Goal: Task Accomplishment & Management: Use online tool/utility

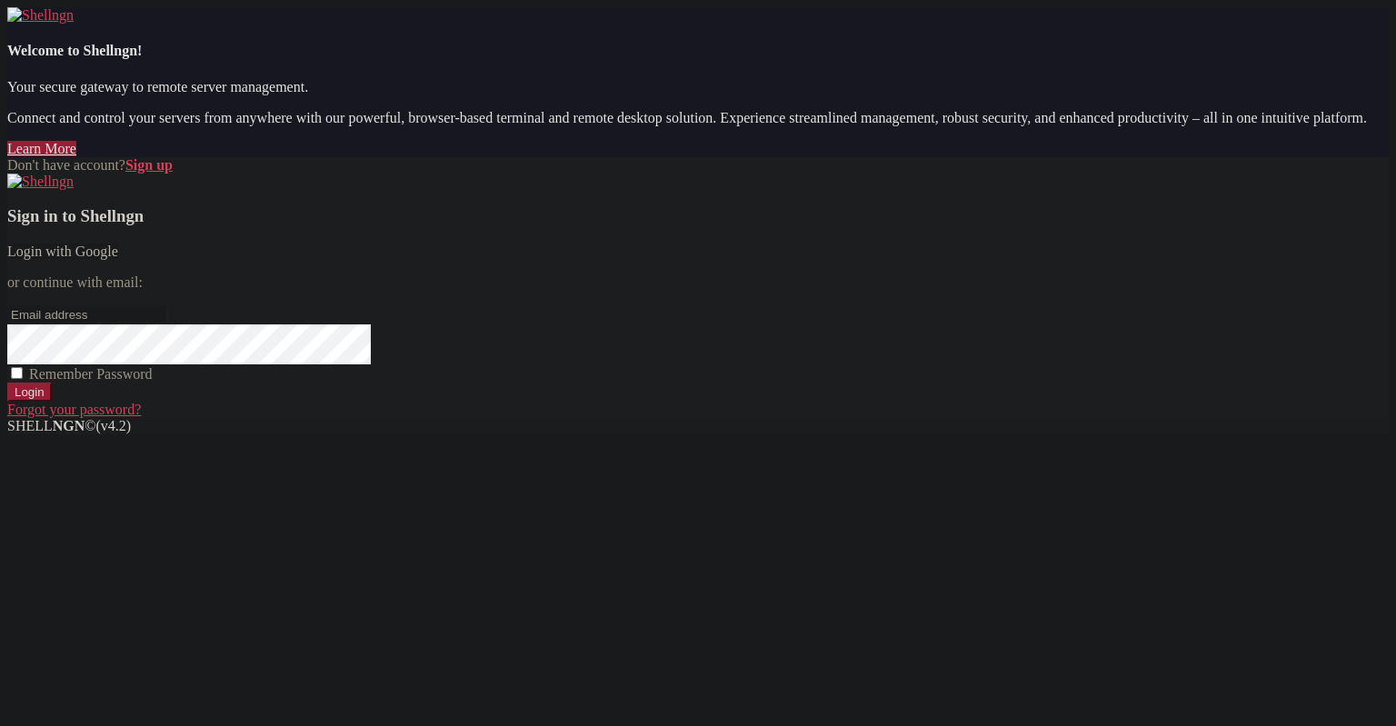
click at [118, 259] on link "Login with Google" at bounding box center [62, 251] width 111 height 15
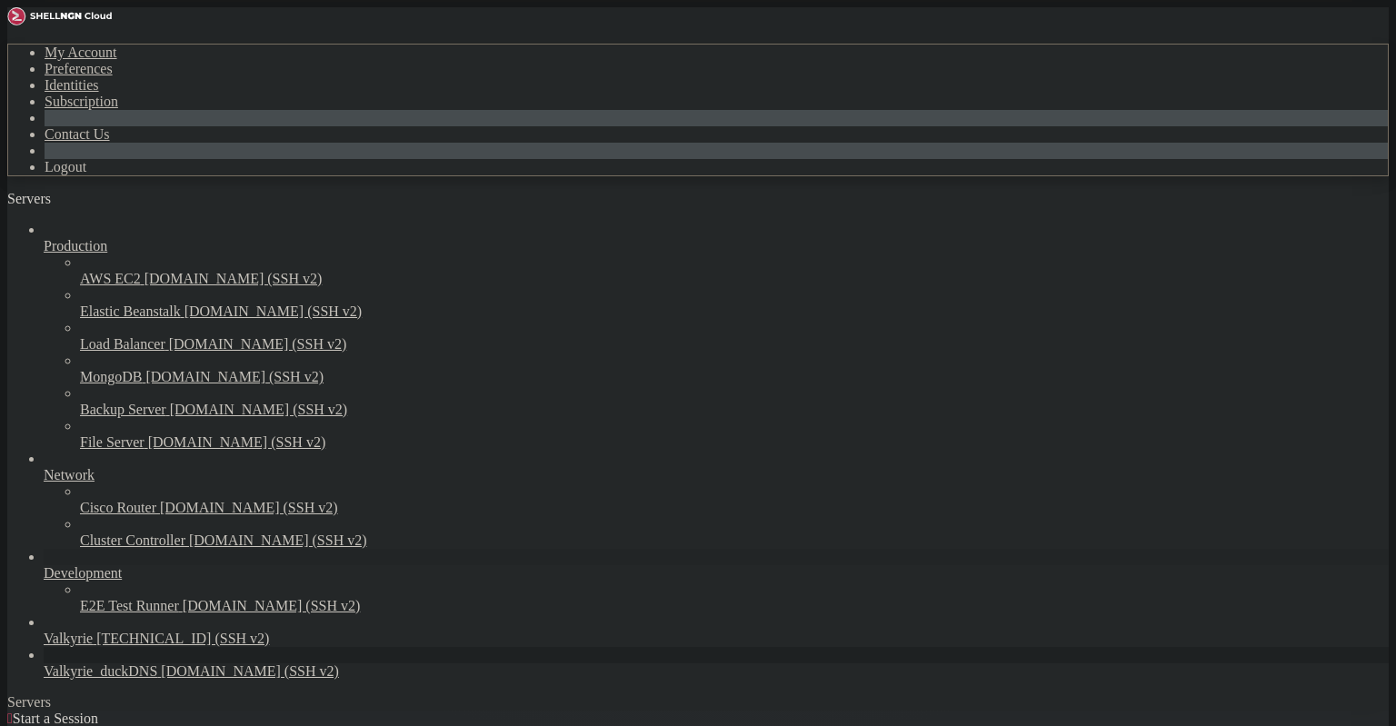
scroll to position [55, 0]
click at [129, 675] on span "Valkyrie_duckDNS" at bounding box center [101, 670] width 114 height 15
click at [161, 679] on span "[DOMAIN_NAME] (SSH v2)" at bounding box center [250, 670] width 178 height 15
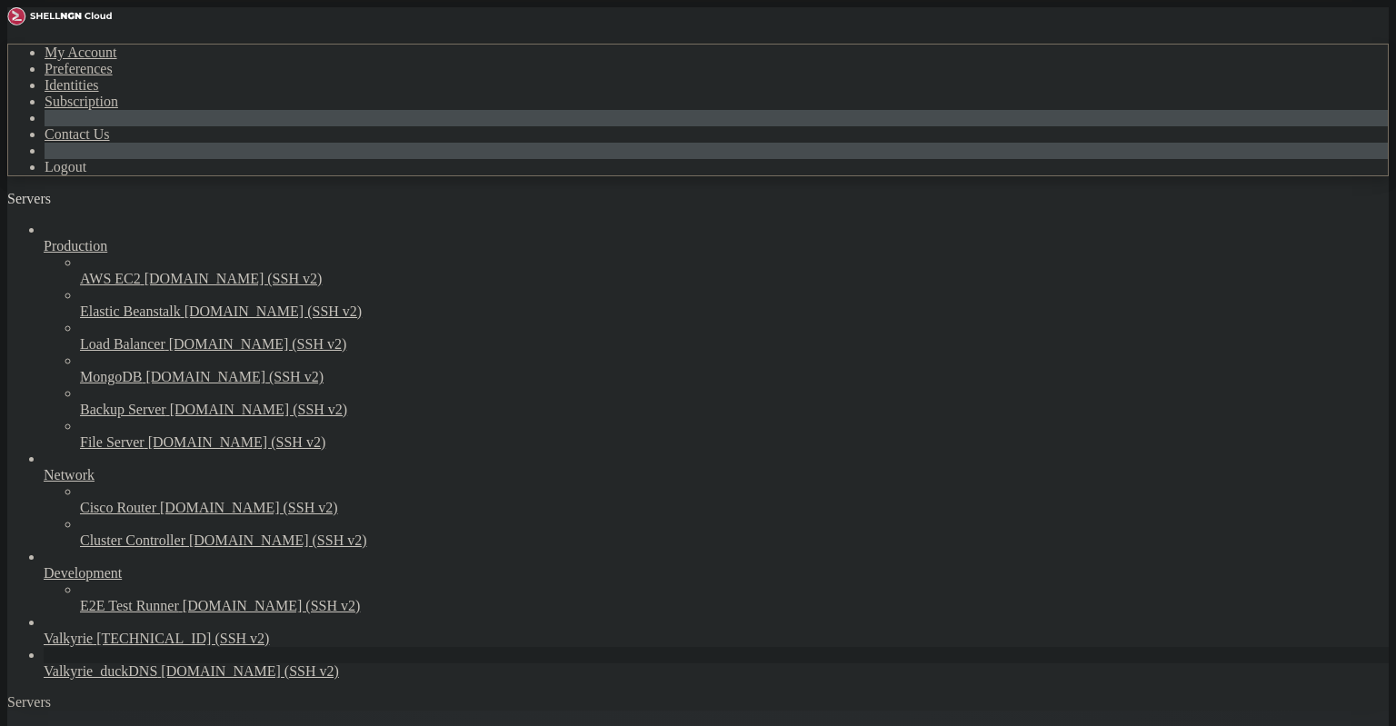
click at [138, 663] on span "Valkyrie_duckDNS" at bounding box center [101, 670] width 114 height 15
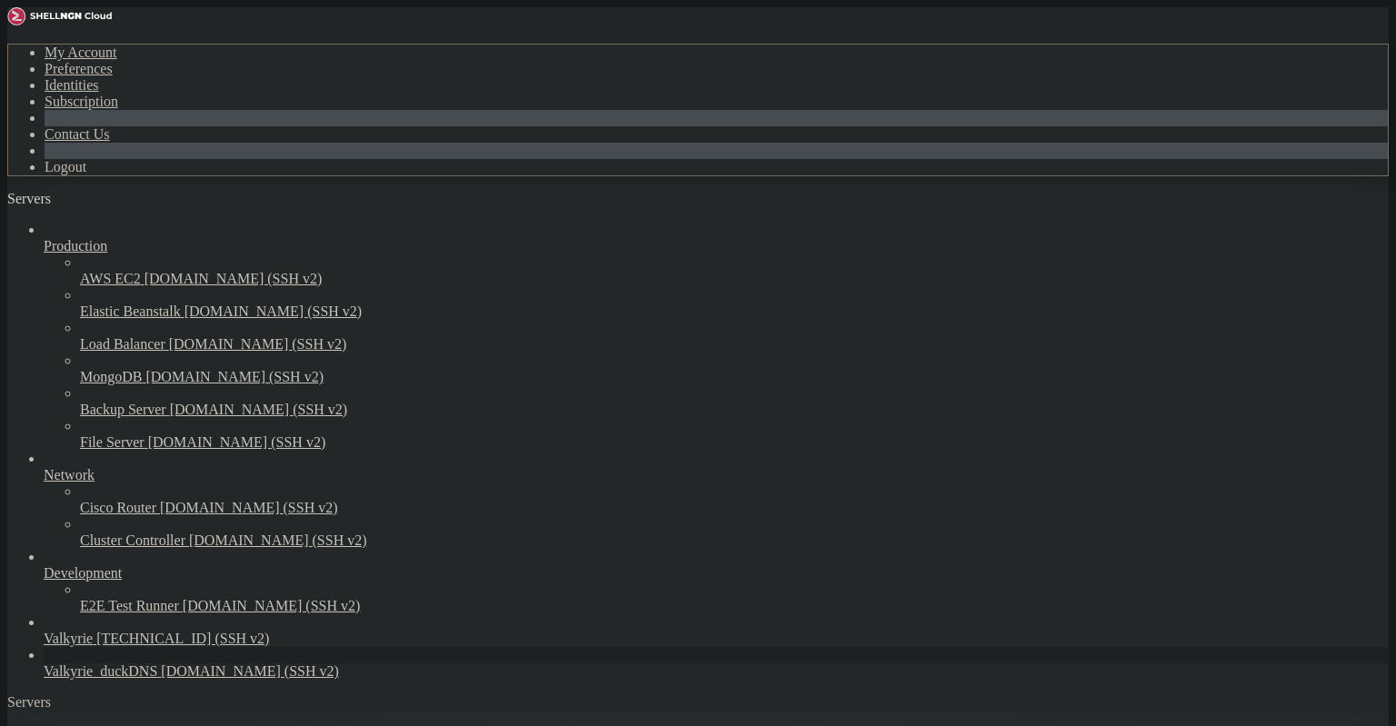
scroll to position [0, 0]
click at [161, 679] on span "[DOMAIN_NAME] (SSH v2)" at bounding box center [250, 670] width 178 height 15
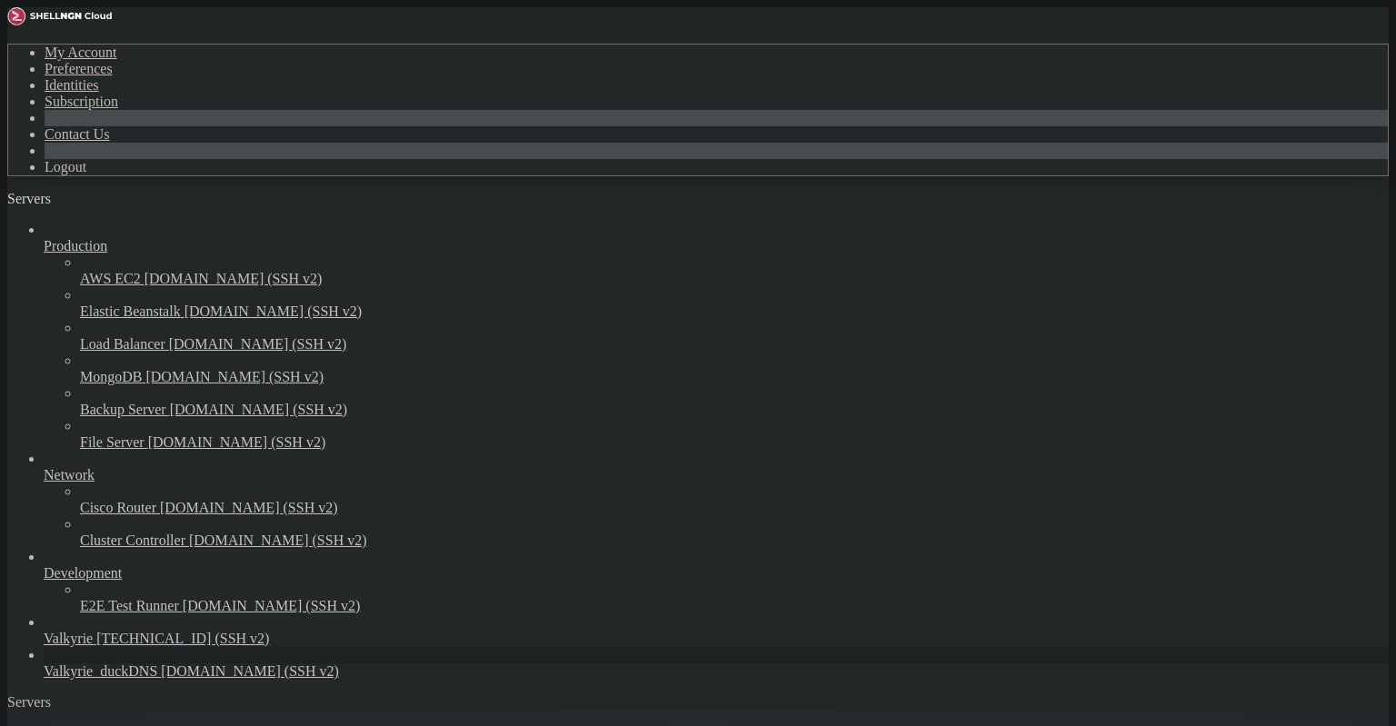
scroll to position [668, 0]
drag, startPoint x: 272, startPoint y: 1675, endPoint x: 275, endPoint y: 1661, distance: 14.1
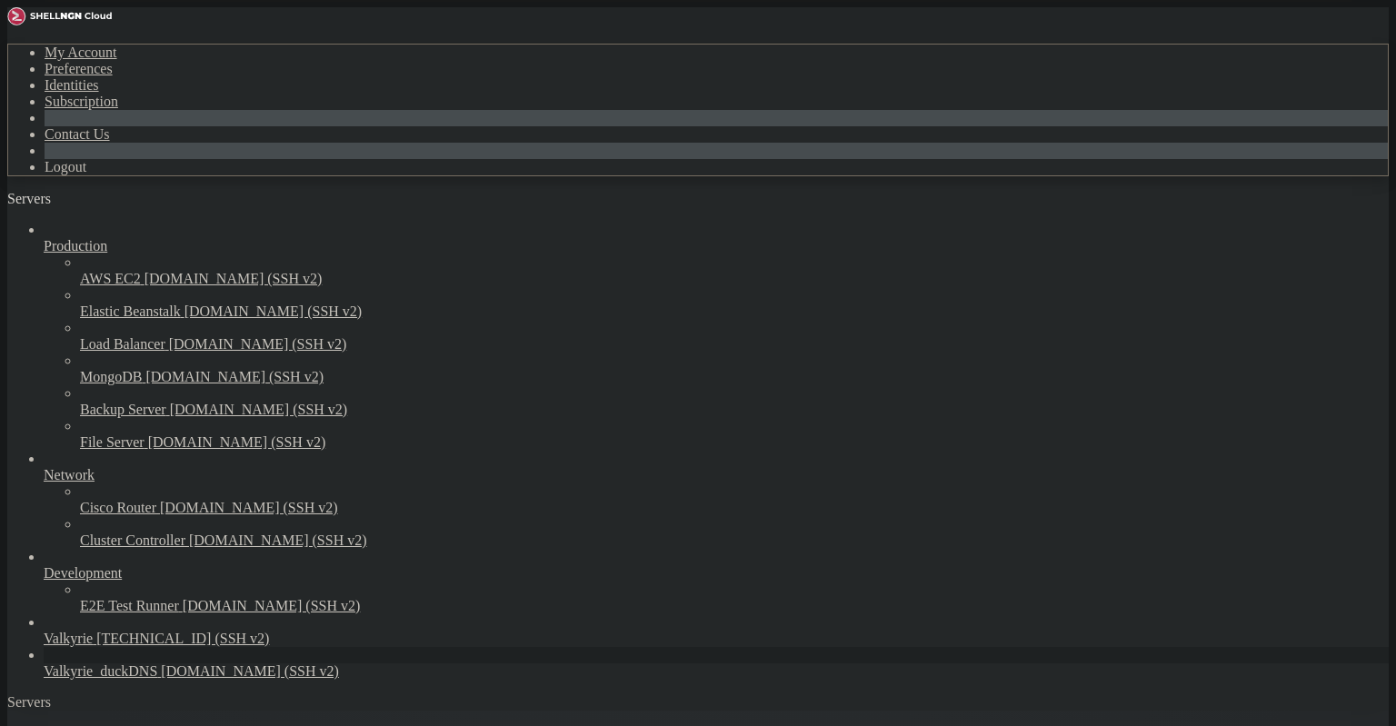
drag, startPoint x: 197, startPoint y: 1558, endPoint x: 145, endPoint y: 1518, distance: 65.4
drag, startPoint x: 188, startPoint y: 1503, endPoint x: 238, endPoint y: 1600, distance: 109.3
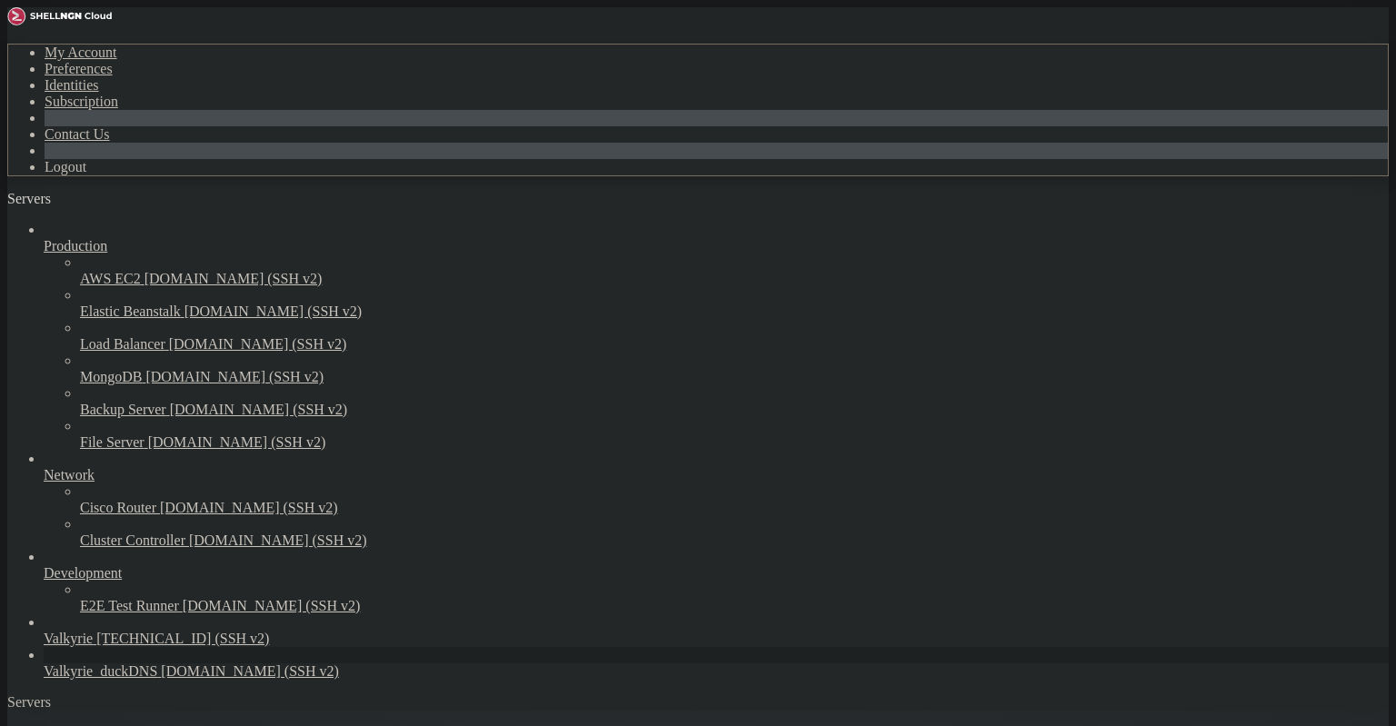
click at [161, 679] on span "[DOMAIN_NAME] (SSH v2)" at bounding box center [250, 670] width 178 height 15
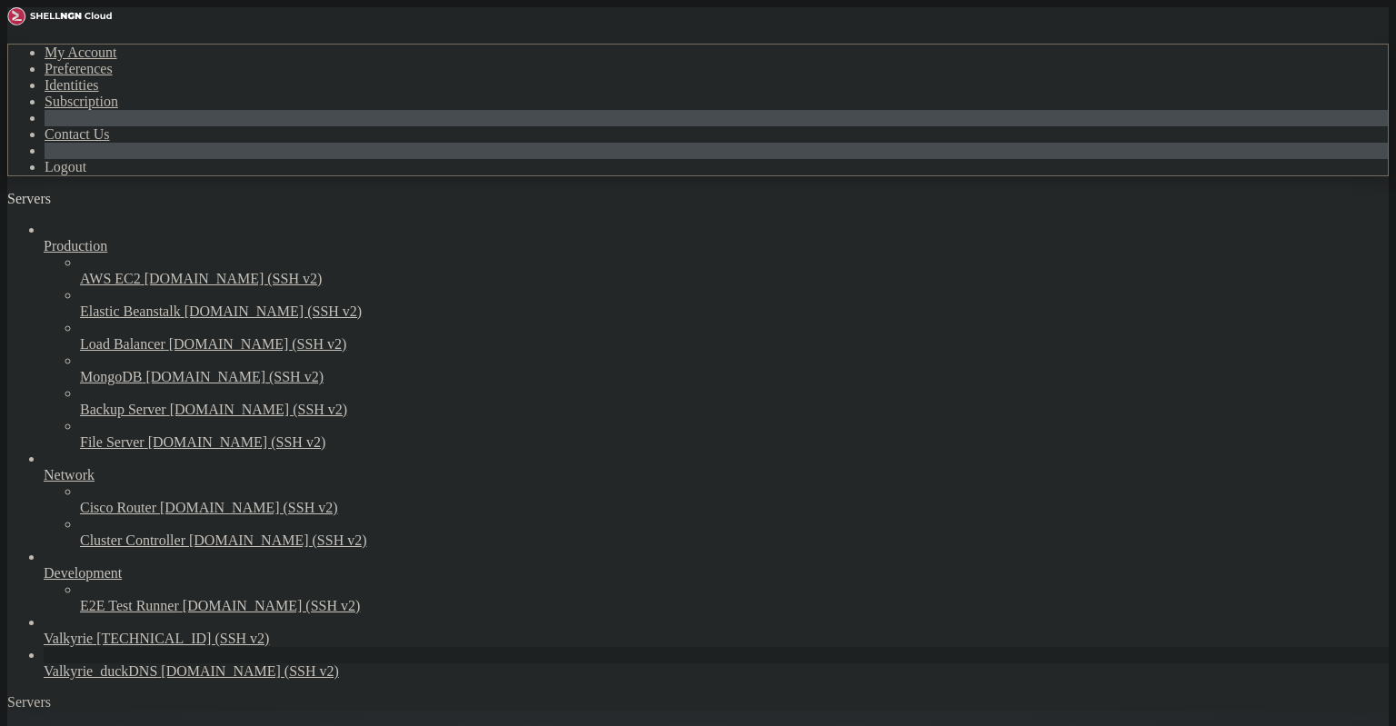
drag, startPoint x: 369, startPoint y: 20, endPoint x: 395, endPoint y: 19, distance: 26.4
click at [140, 667] on span "Valkyrie_duckDNS" at bounding box center [101, 670] width 114 height 15
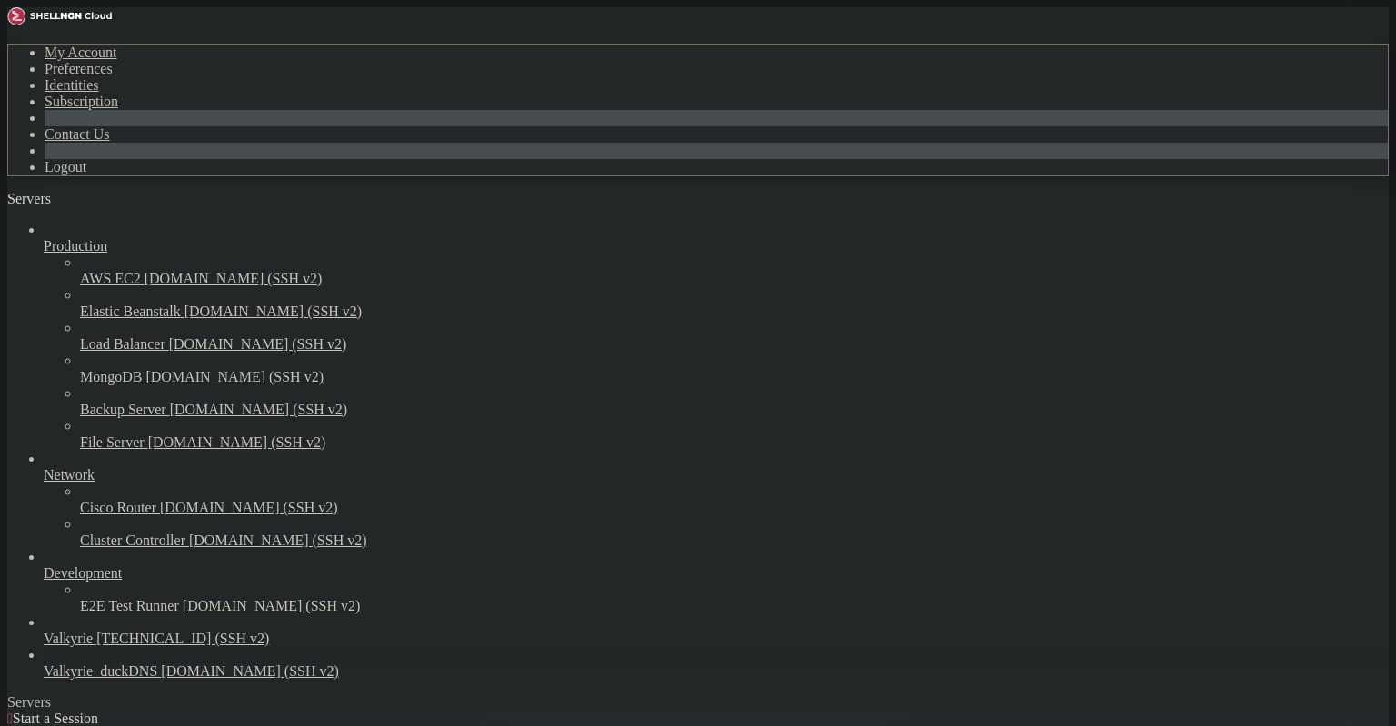
click at [140, 667] on span "Valkyrie_duckDNS" at bounding box center [101, 670] width 114 height 15
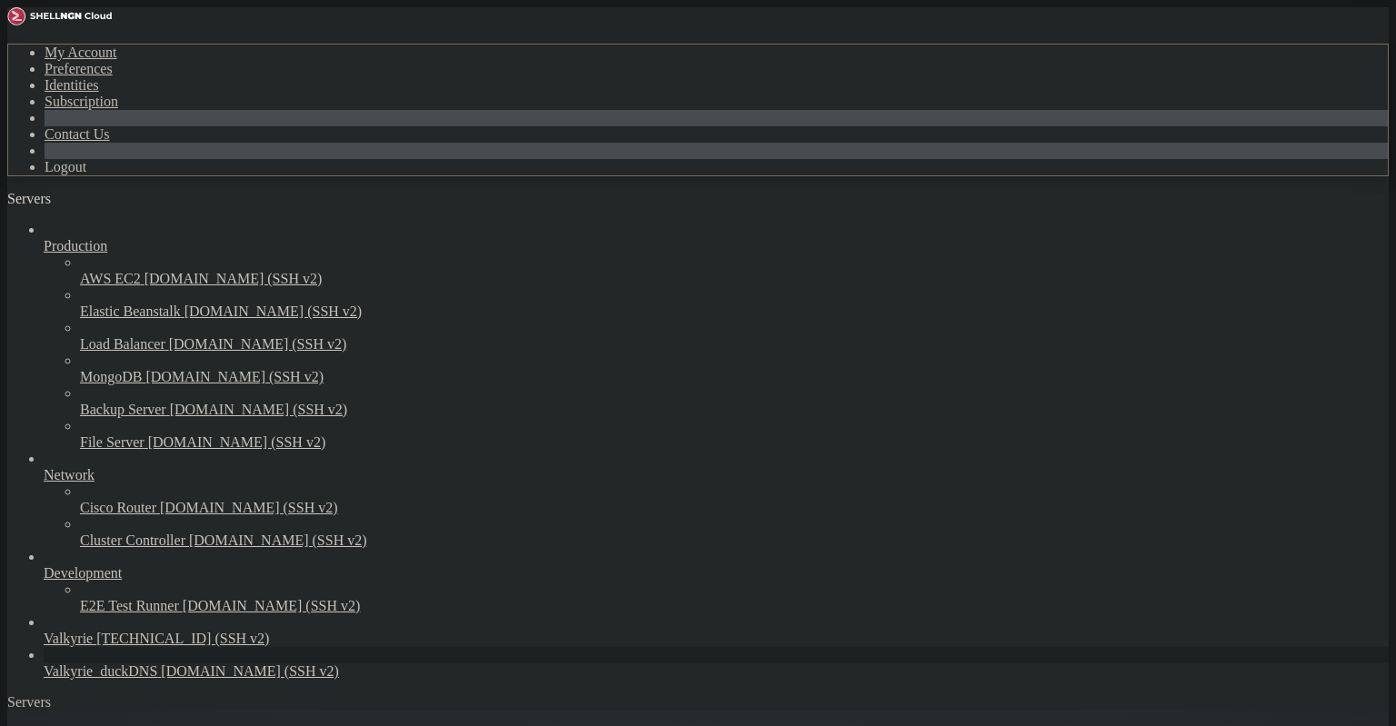
scroll to position [1716, 0]
click at [116, 204] on icon "button" at bounding box center [116, 204] width 0 height 0
drag, startPoint x: 18, startPoint y: 1389, endPoint x: 95, endPoint y: 1479, distance: 118.0
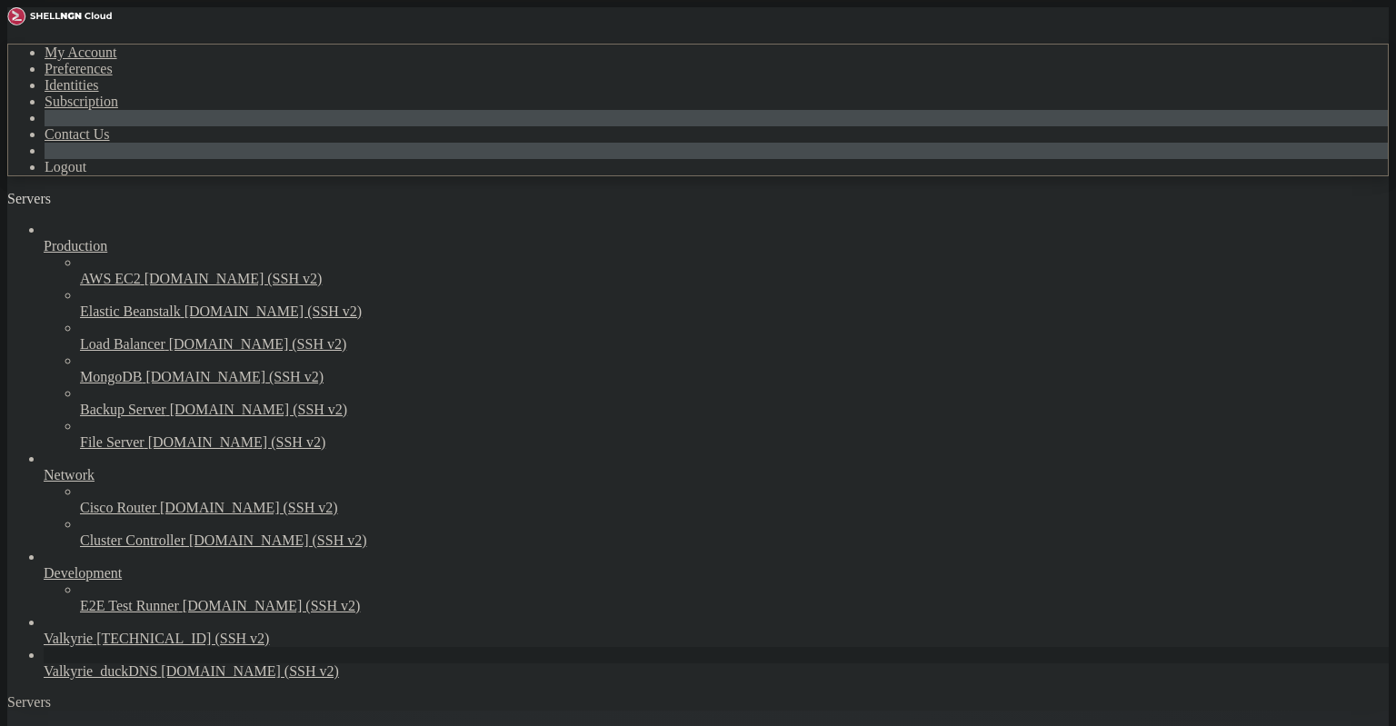
drag, startPoint x: 7, startPoint y: 396, endPoint x: 27, endPoint y: 484, distance: 90.4
click at [8, 694] on div "Servers" at bounding box center [697, 702] width 1381 height 16
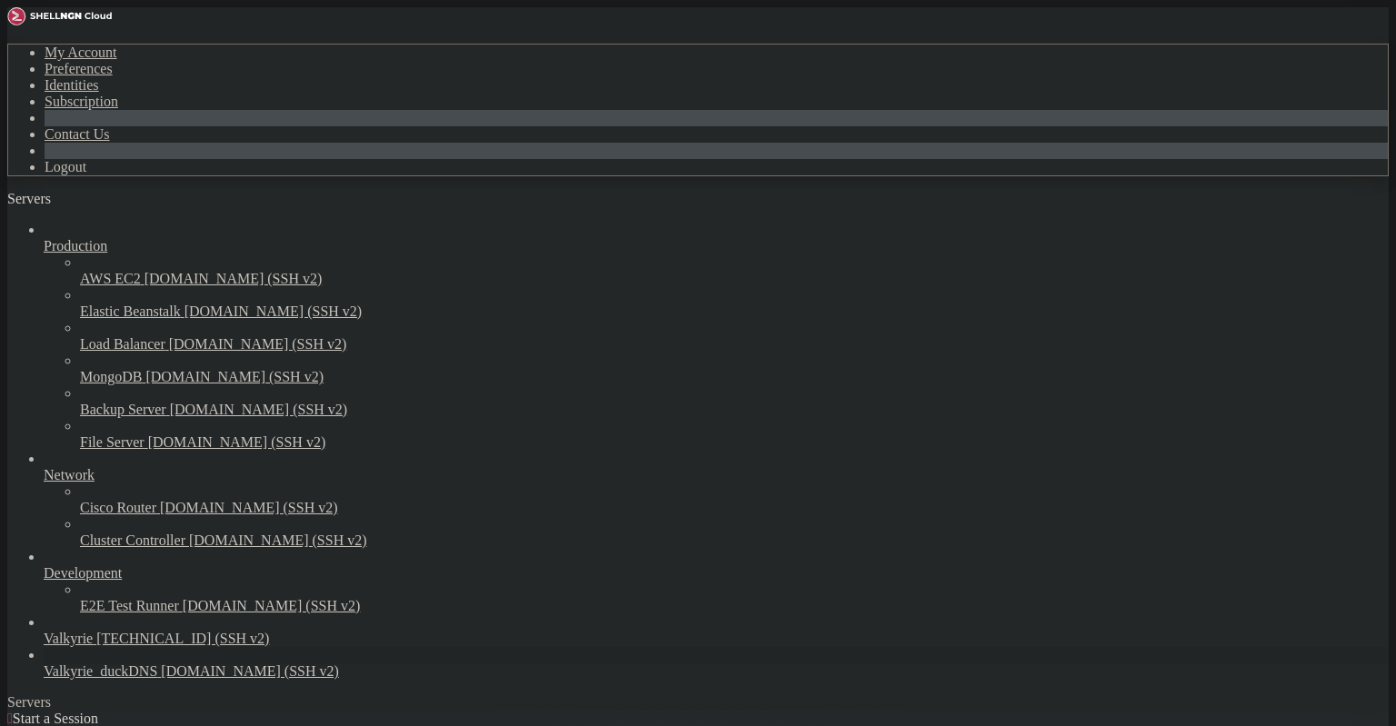
click at [161, 679] on span "[DOMAIN_NAME] (SSH v2)" at bounding box center [250, 670] width 178 height 15
drag, startPoint x: 188, startPoint y: 1654, endPoint x: 22, endPoint y: 1602, distance: 174.2
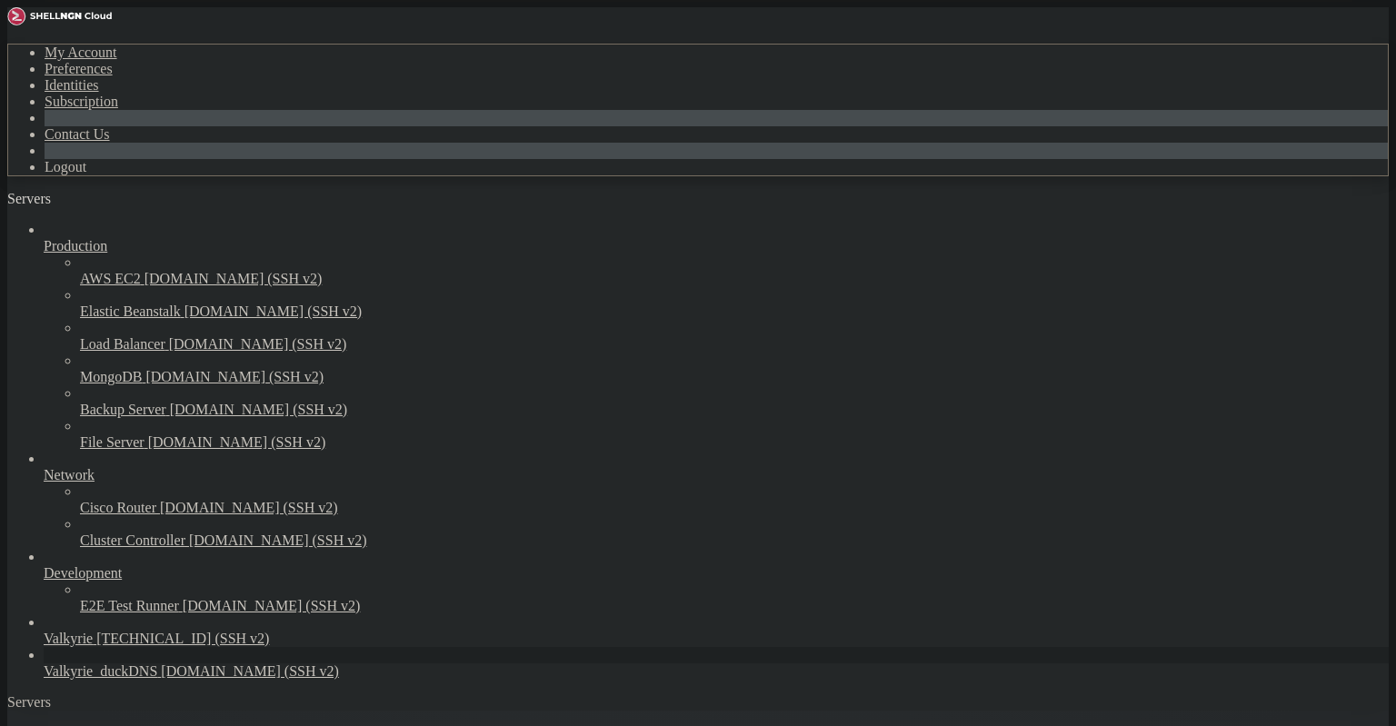
drag, startPoint x: 176, startPoint y: 1638, endPoint x: 16, endPoint y: 1595, distance: 165.6
click at [129, 671] on span "Valkyrie_duckDNS" at bounding box center [101, 670] width 114 height 15
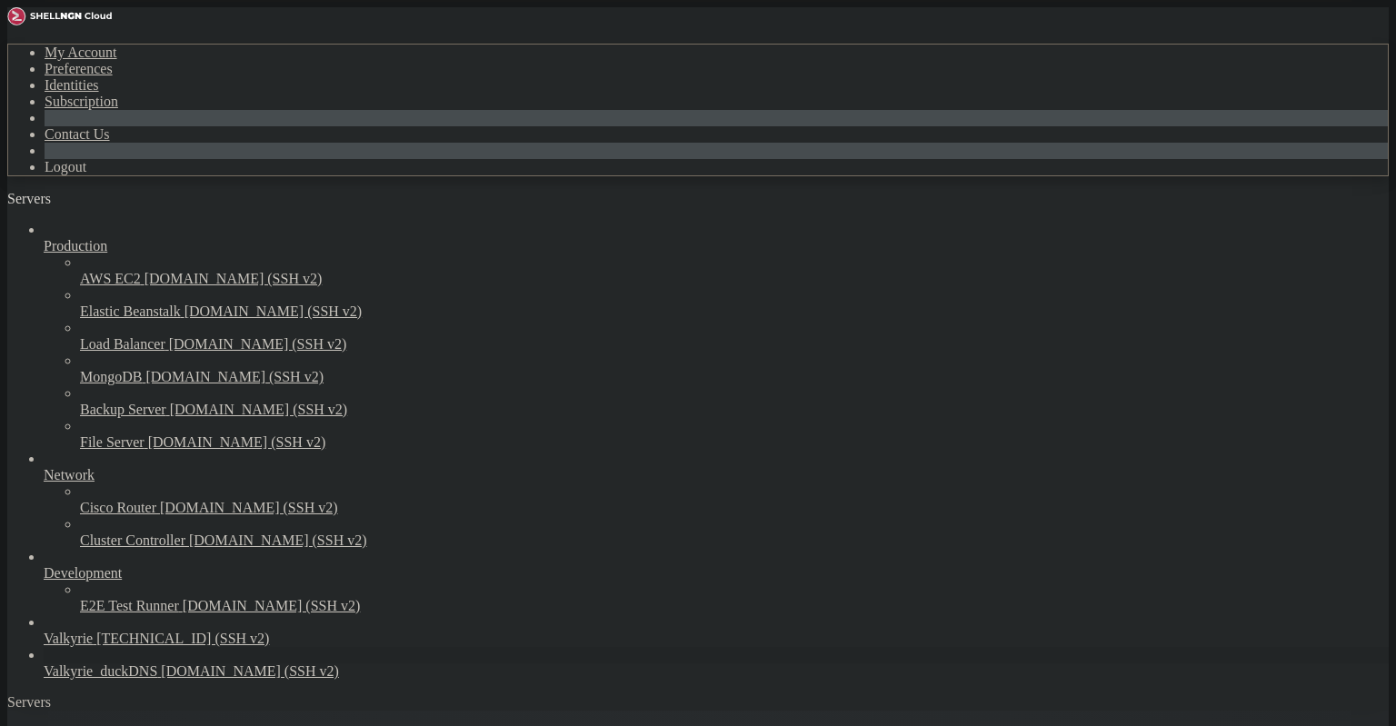
click at [130, 667] on span "Valkyrie_duckDNS" at bounding box center [101, 670] width 114 height 15
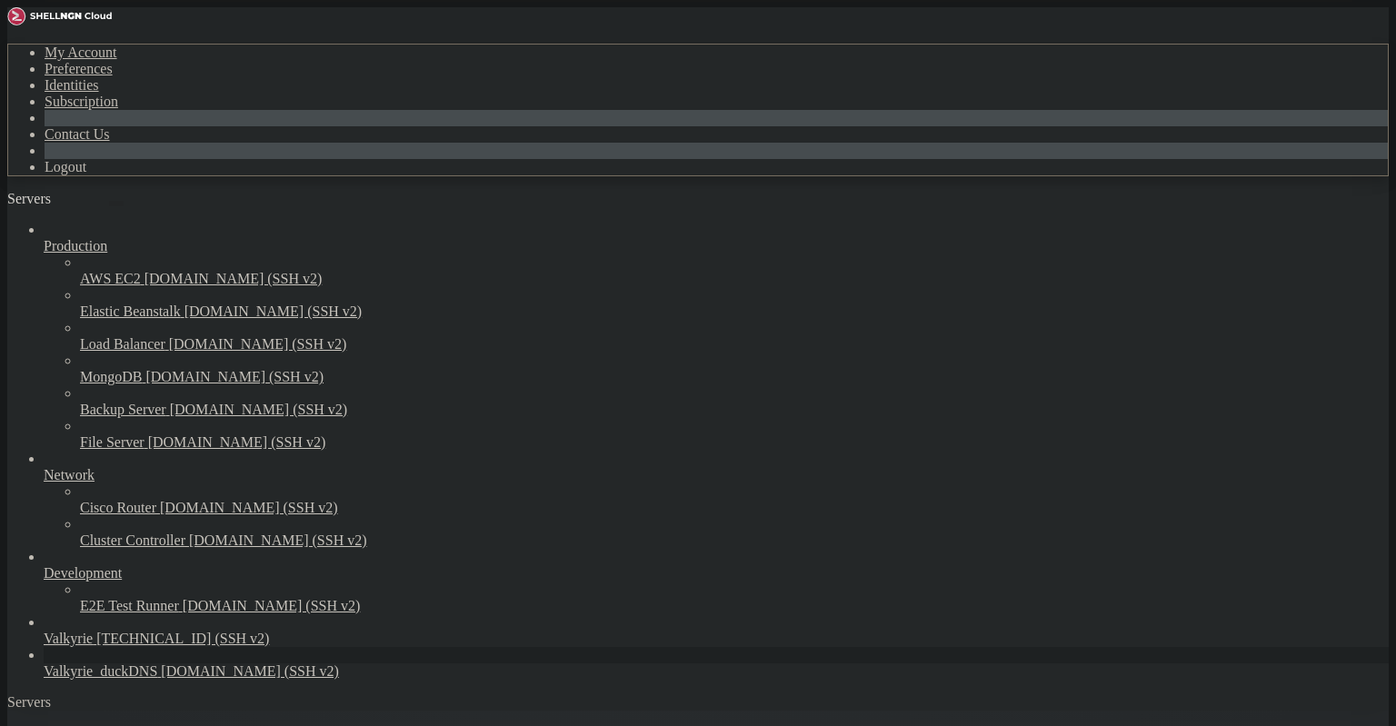
click at [116, 204] on icon "button" at bounding box center [116, 204] width 0 height 0
